Goal: Task Accomplishment & Management: Use online tool/utility

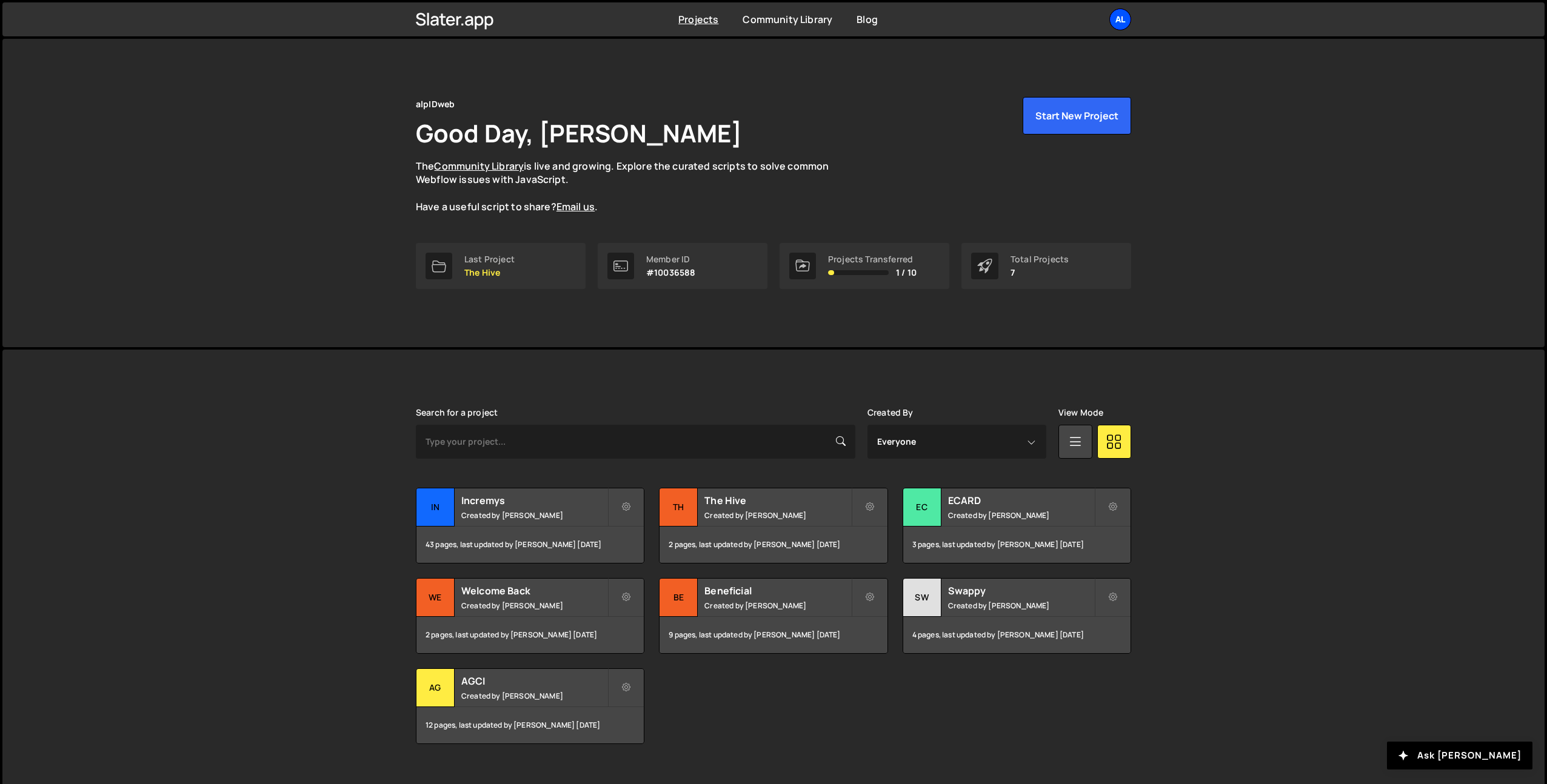
click at [1120, 23] on div "al" at bounding box center [1121, 19] width 22 height 22
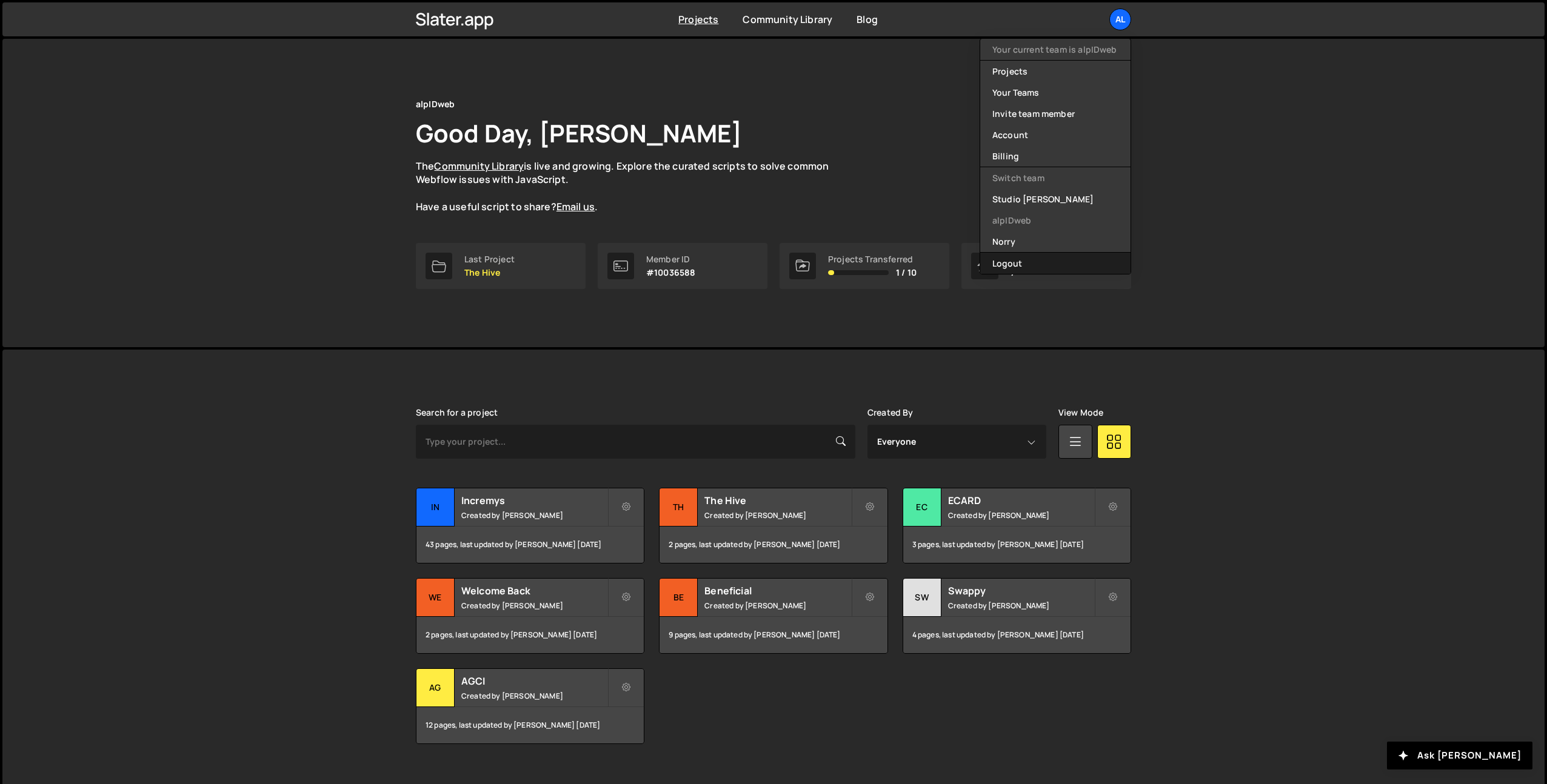
click at [999, 265] on button "Logout" at bounding box center [1056, 263] width 150 height 21
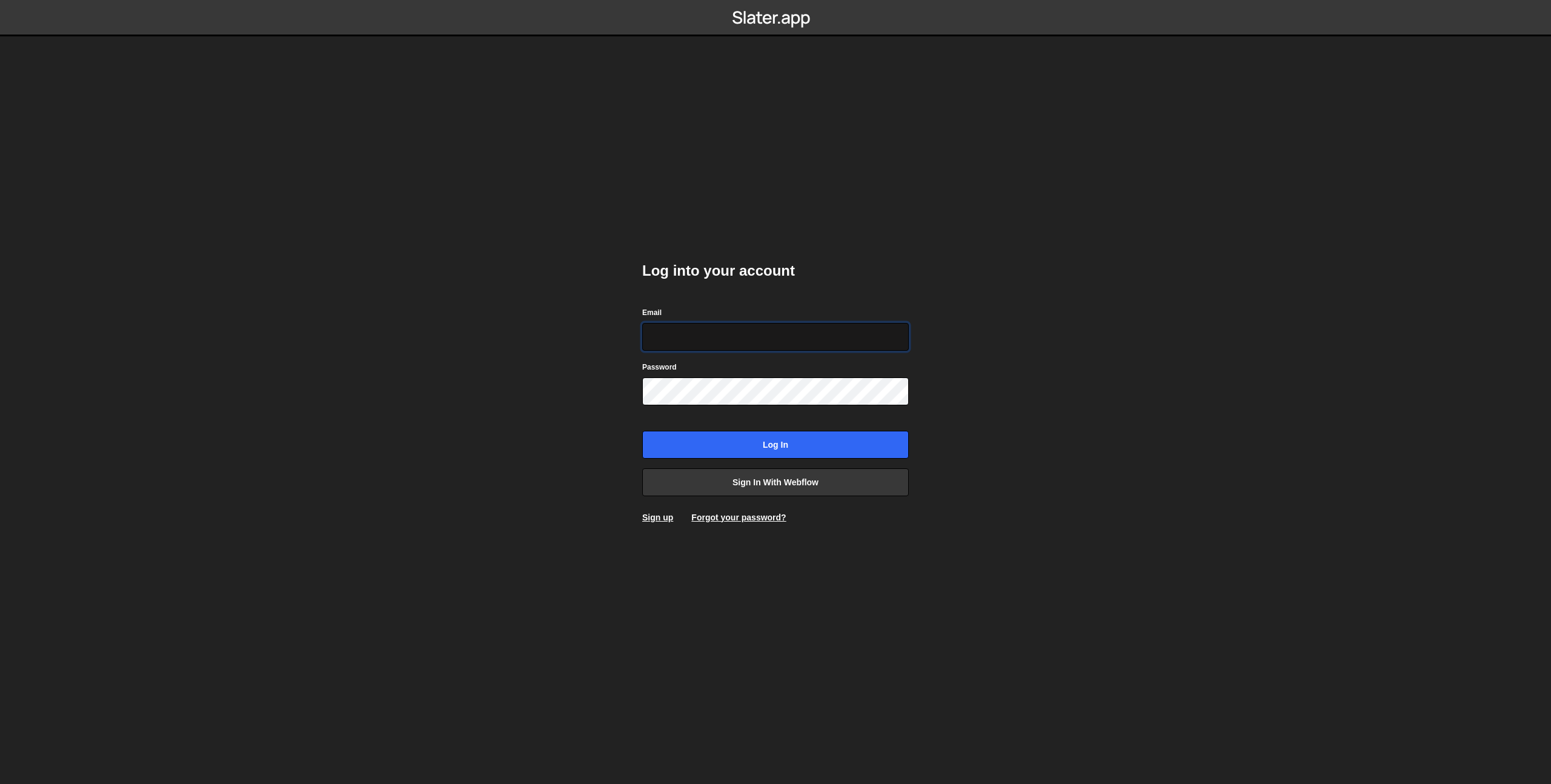
type input "[EMAIL_ADDRESS][DOMAIN_NAME]"
click at [772, 441] on input "Log in" at bounding box center [775, 445] width 266 height 28
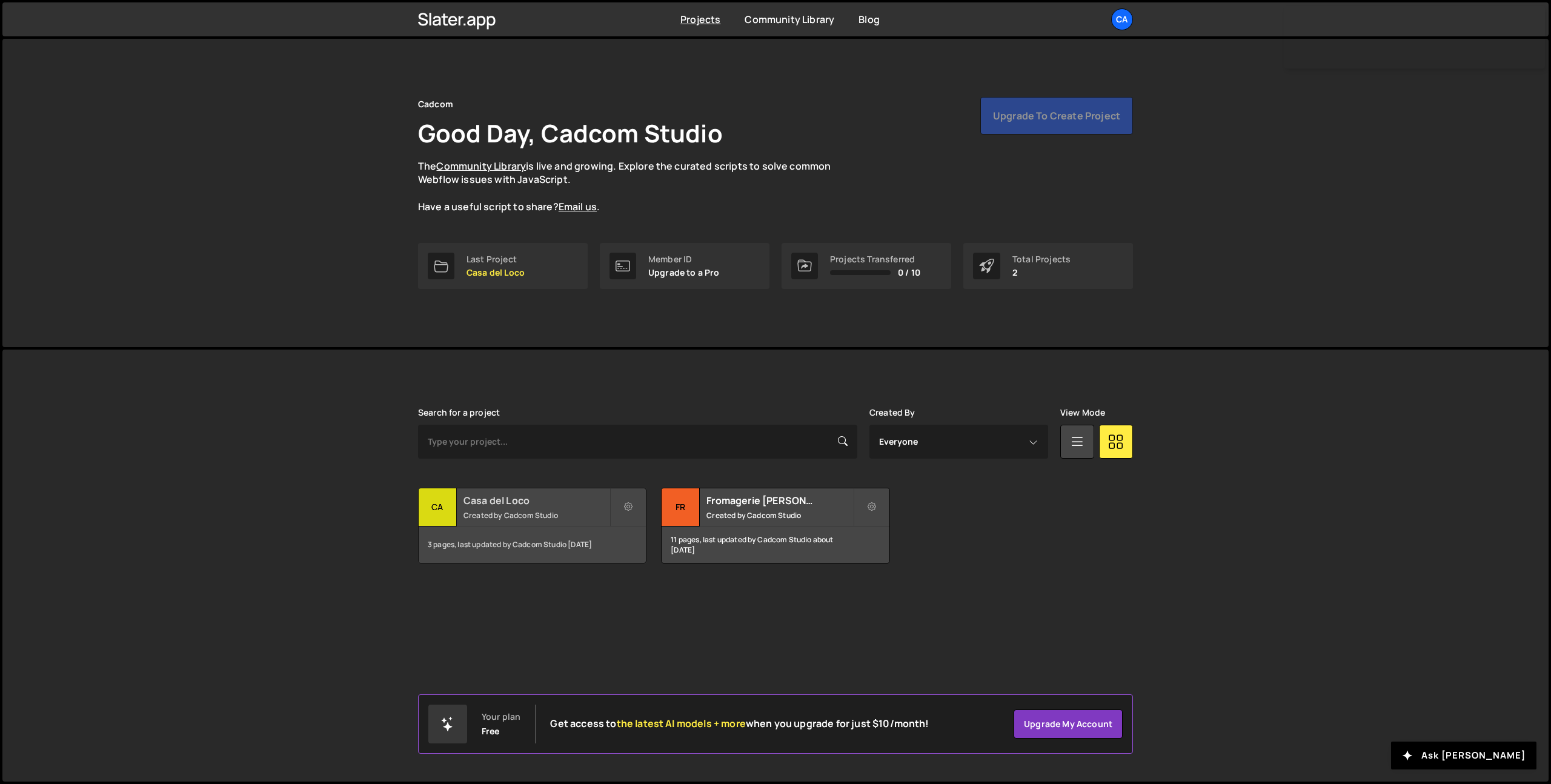
click at [547, 516] on small "Created by Cadcom Studio" at bounding box center [537, 515] width 146 height 10
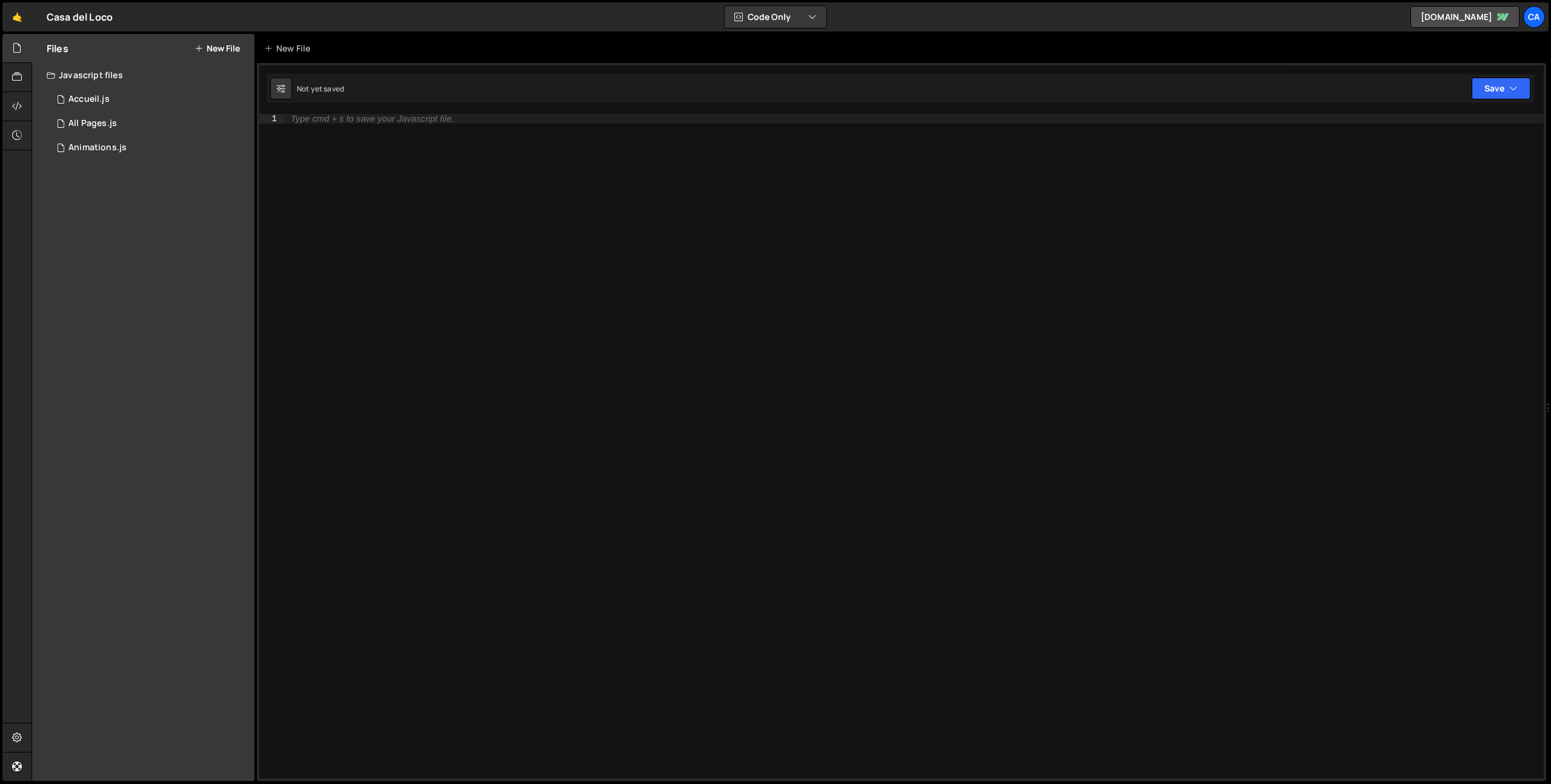
click at [197, 47] on icon at bounding box center [199, 48] width 8 height 10
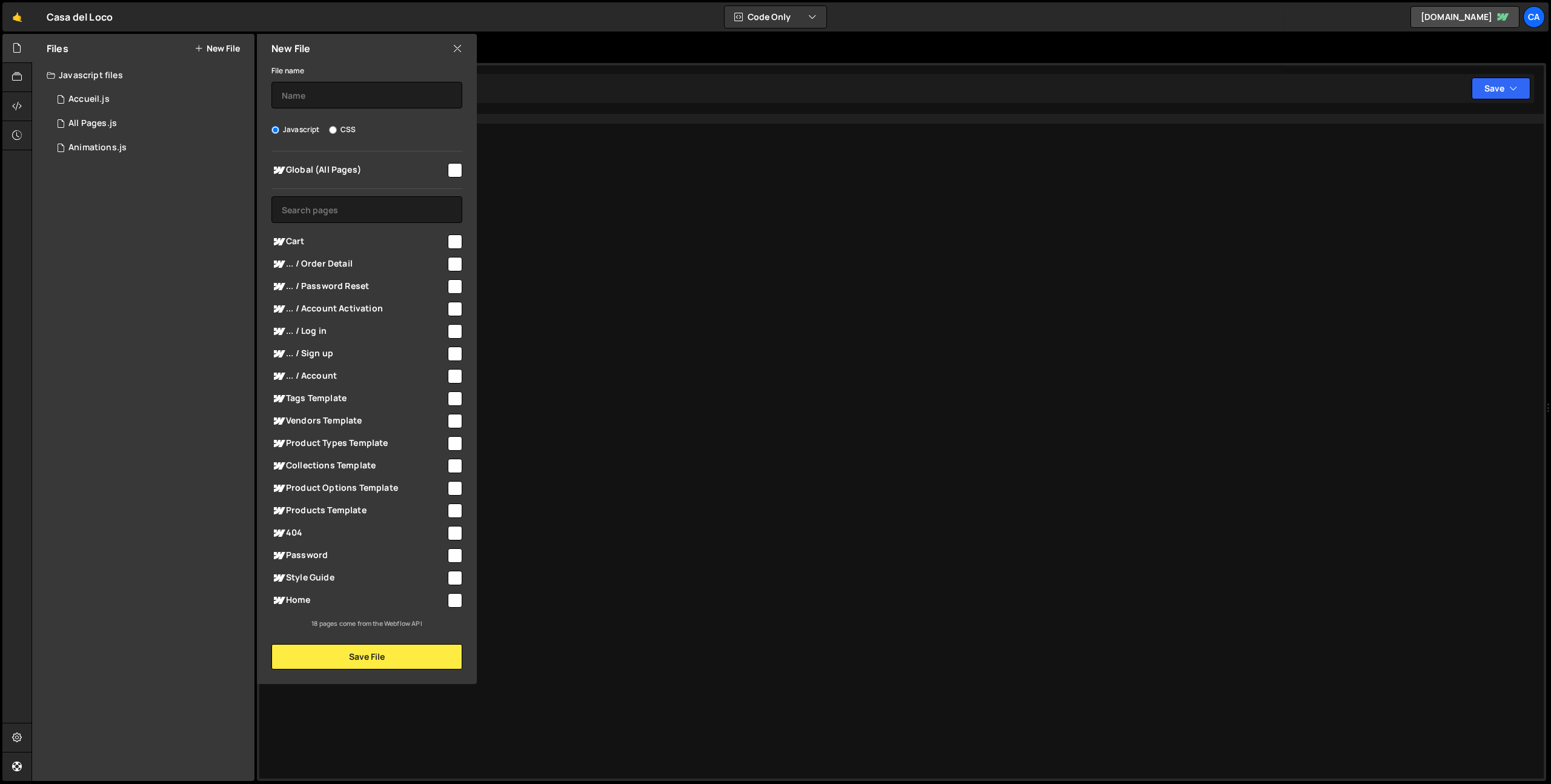
click at [451, 462] on input "checkbox" at bounding box center [455, 466] width 14 height 14
checkbox input "true"
click at [311, 96] on input "text" at bounding box center [366, 95] width 191 height 27
type input "Collection"
click at [411, 656] on button "Save File" at bounding box center [366, 656] width 191 height 25
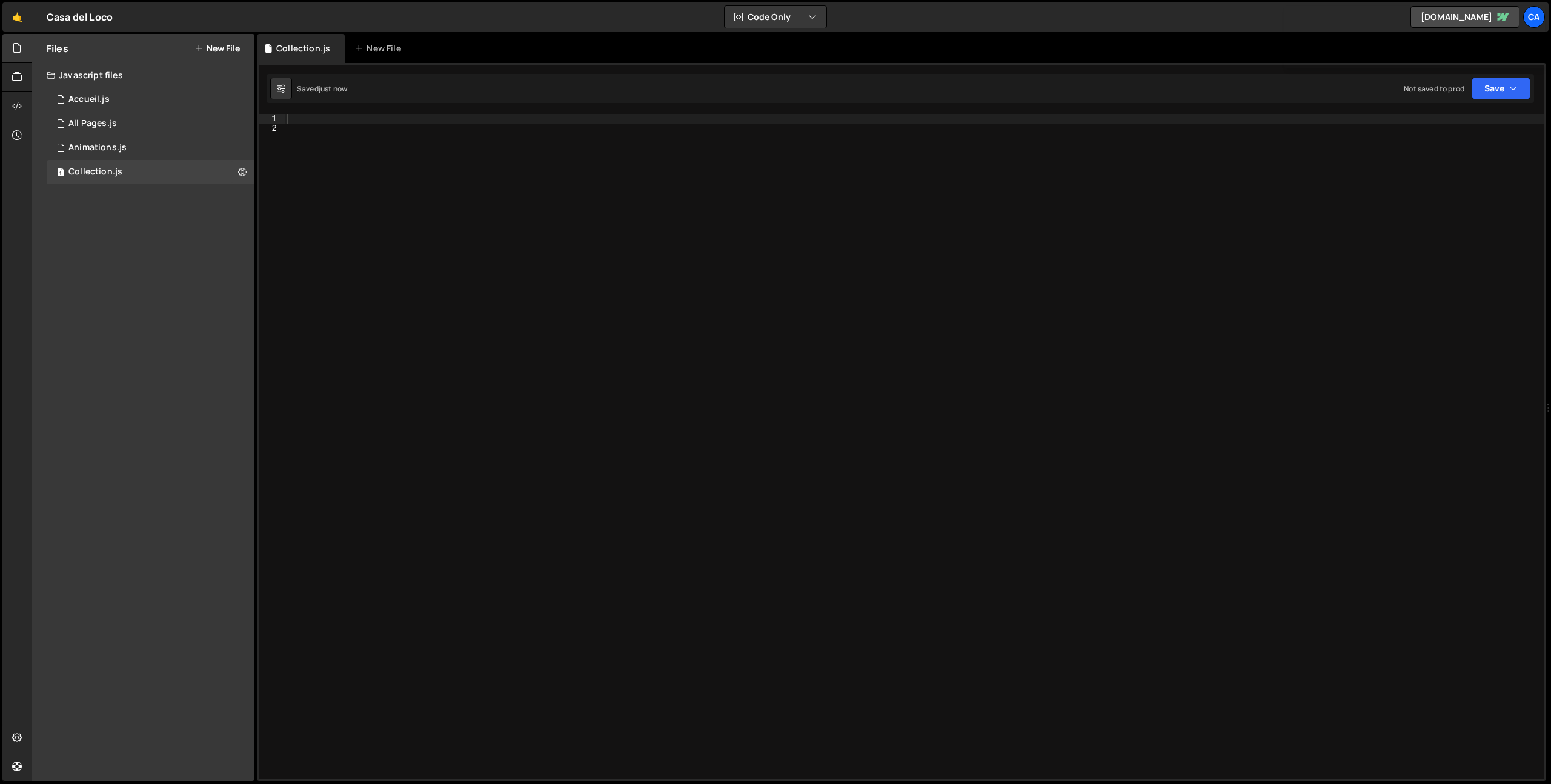
click at [306, 113] on div "1 Type cmd + s to save your Javascript file. הההההההההההההההההההההההההההההההההה…" at bounding box center [902, 421] width 1289 height 718
click at [304, 120] on div at bounding box center [914, 456] width 1259 height 684
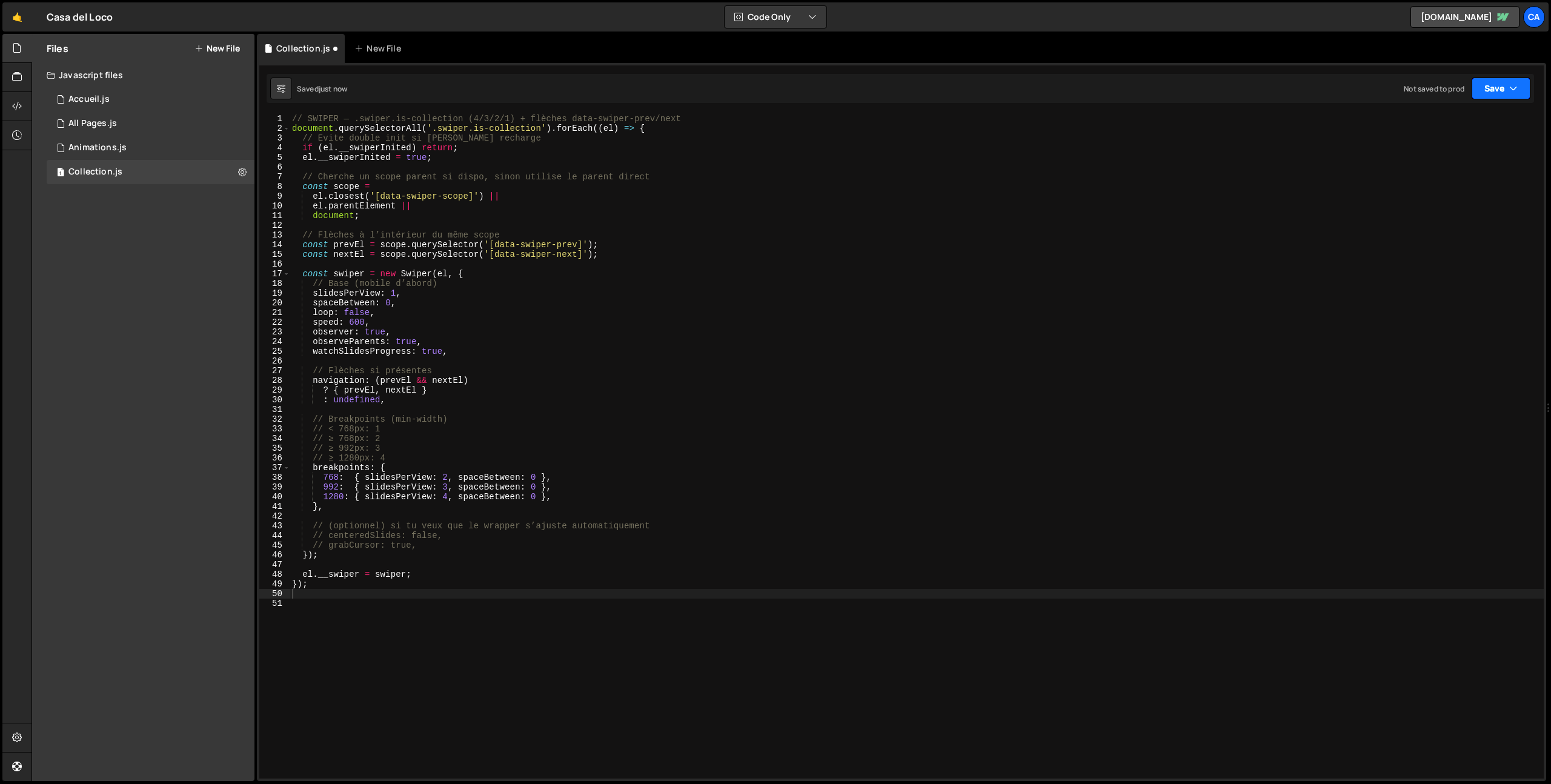
click at [1520, 92] on button "Save" at bounding box center [1501, 89] width 59 height 22
click at [1438, 173] on div "Not saved to prod" at bounding box center [1460, 171] width 126 height 14
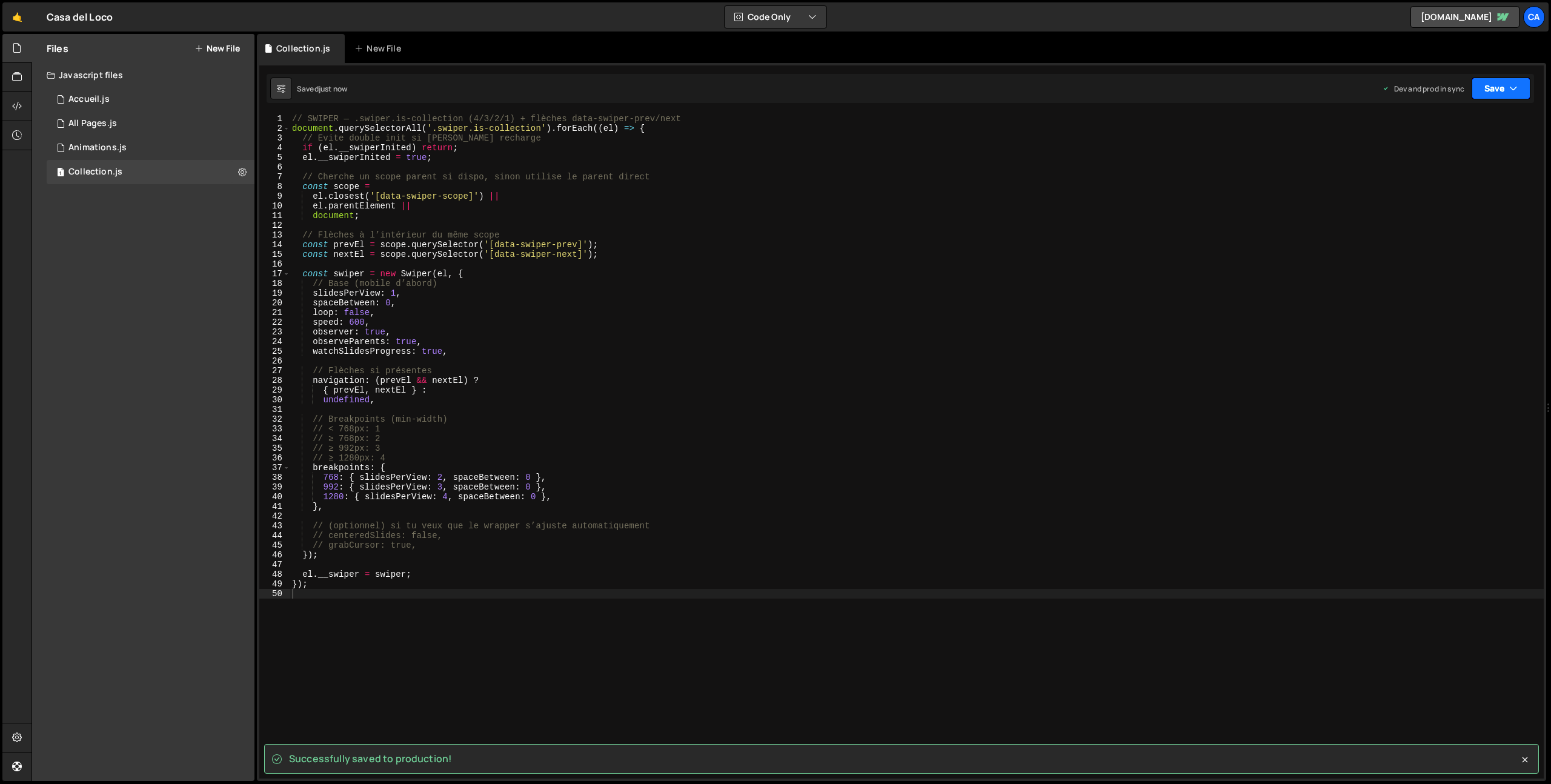
click at [1492, 83] on button "Save" at bounding box center [1501, 89] width 59 height 22
click at [1447, 168] on div "just now" at bounding box center [1433, 170] width 29 height 10
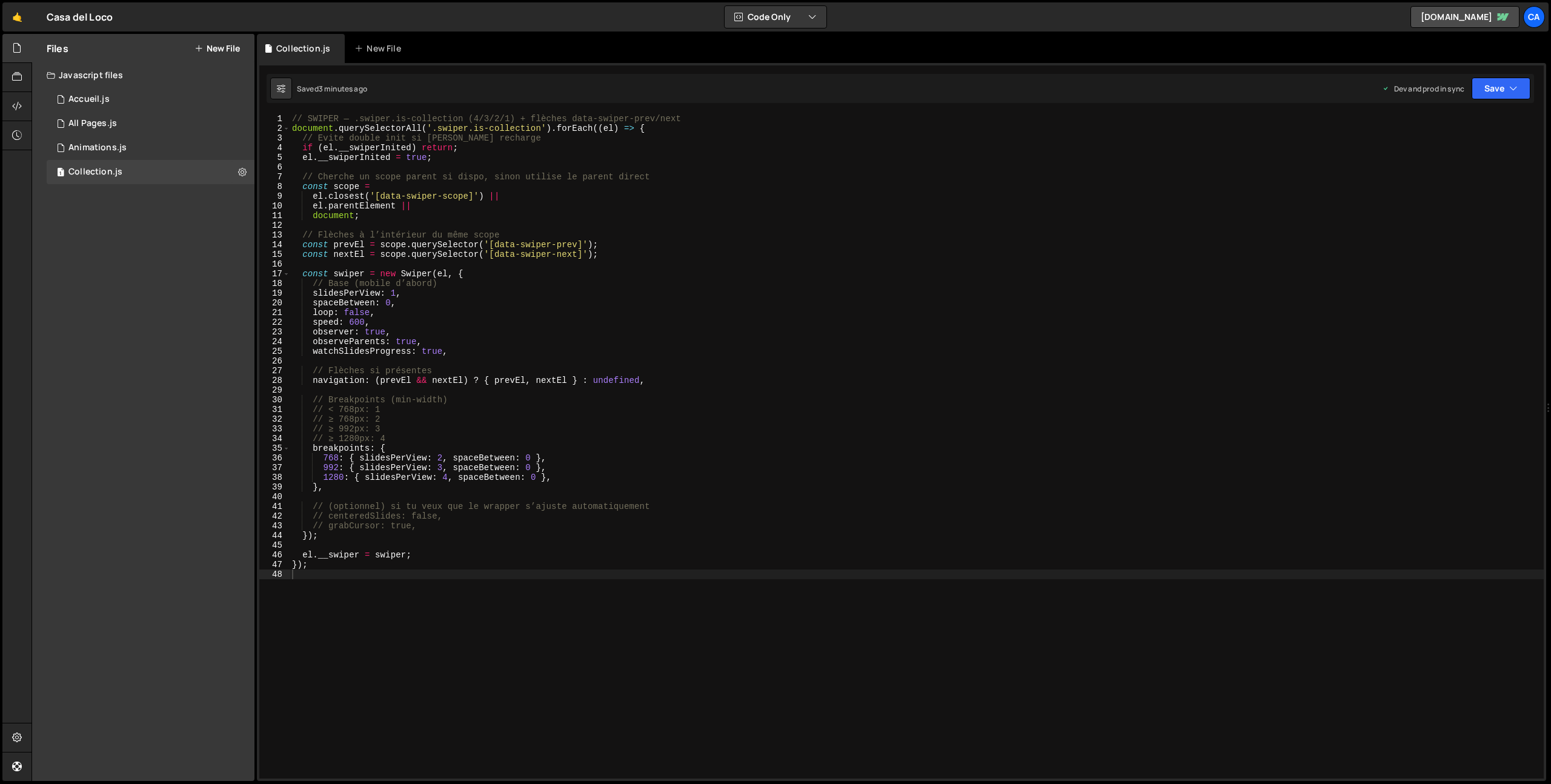
type textarea "// grabCursor: true,"
click at [347, 525] on div "// SWIPER — .swiper.is-collection (4/3/2/1) + flèches data-swiper-prev/next doc…" at bounding box center [917, 456] width 1255 height 684
